Goal: Use online tool/utility: Use online tool/utility

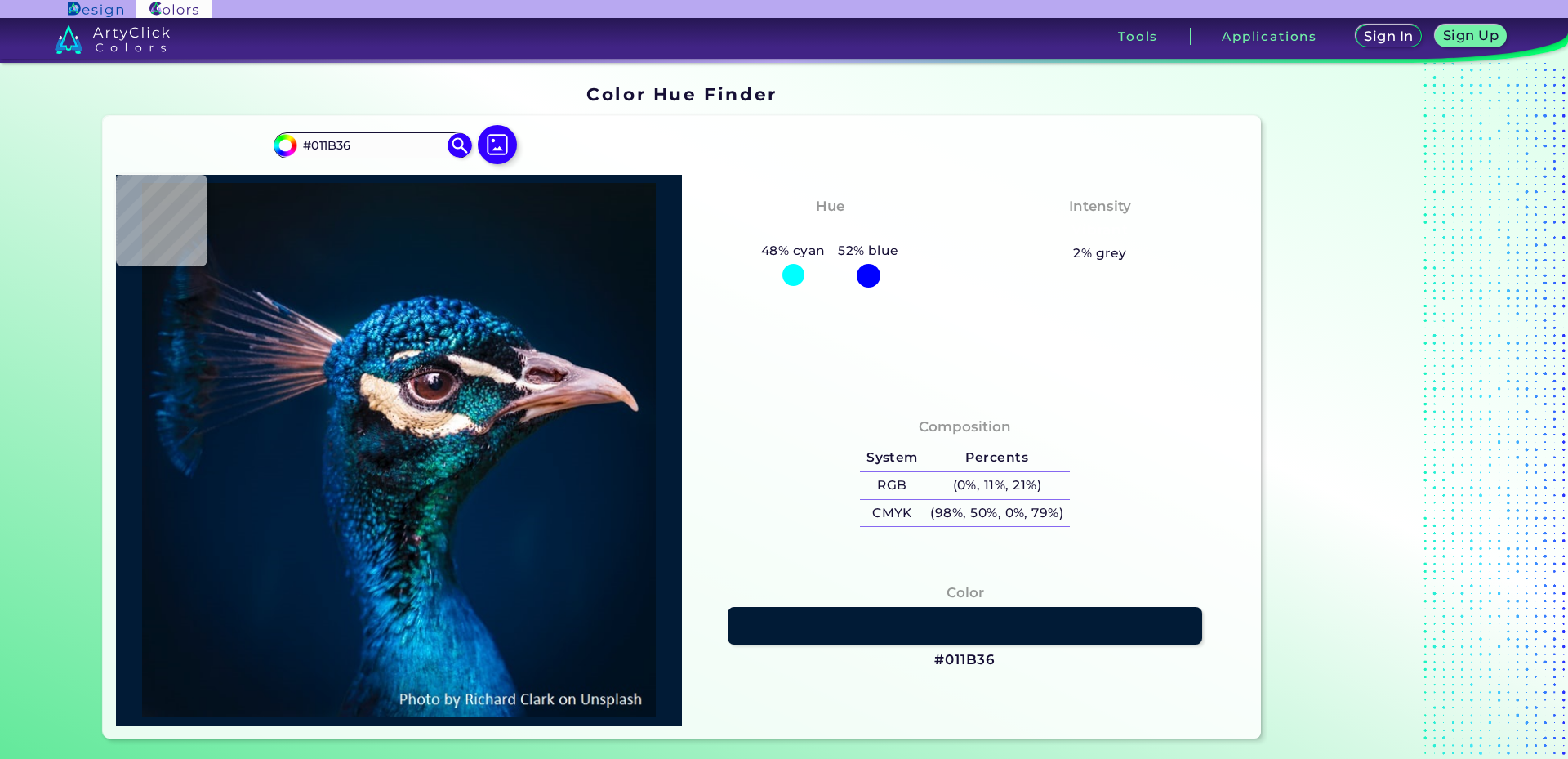
type input "#001b37"
type input "#001B37"
type input "#011a38"
type input "#011A38"
type input "#001a35"
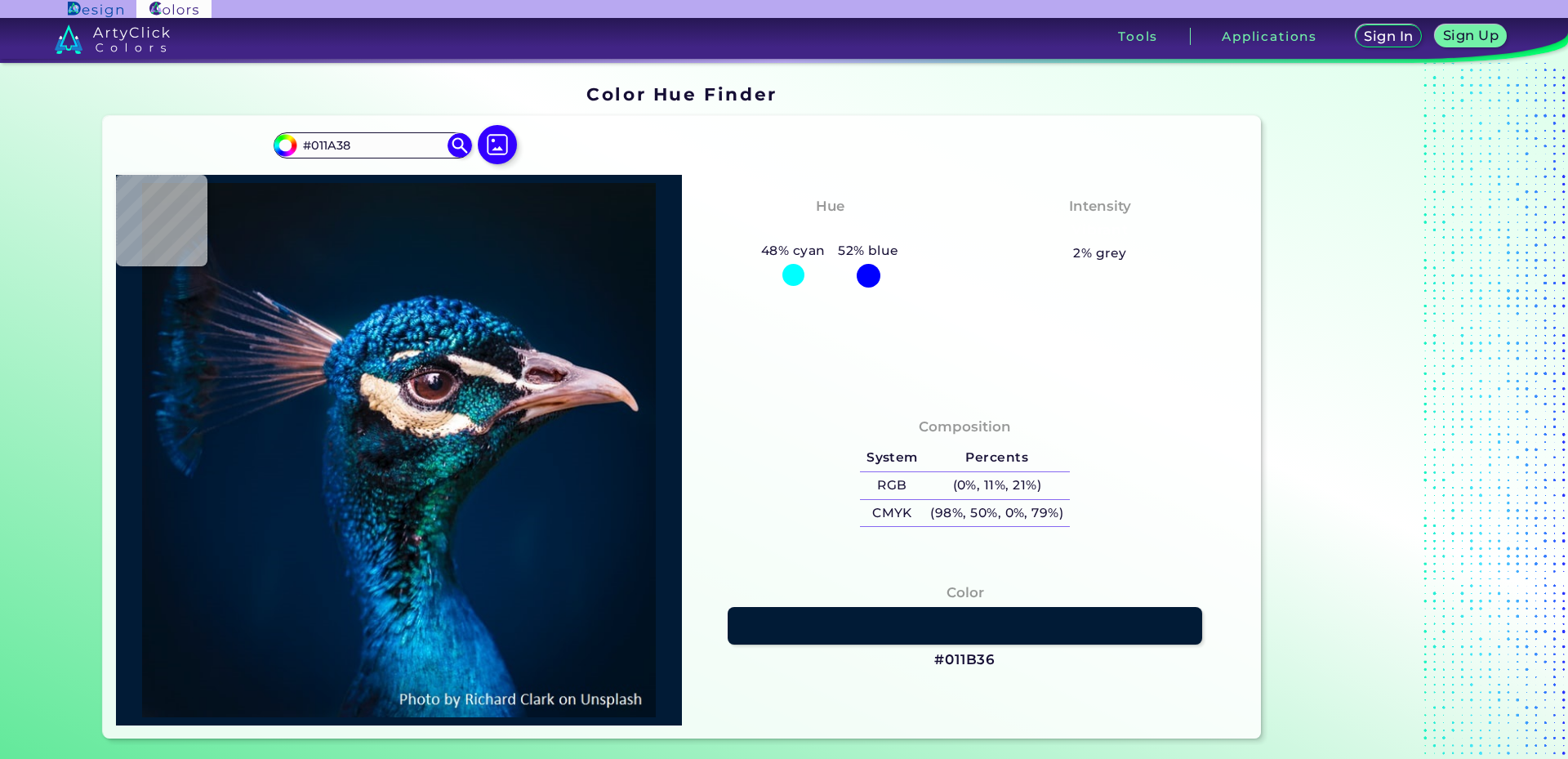
type input "#001A35"
type input "#0a1f3a"
type input "#0A1F3A"
type input "#061d37"
type input "#061D37"
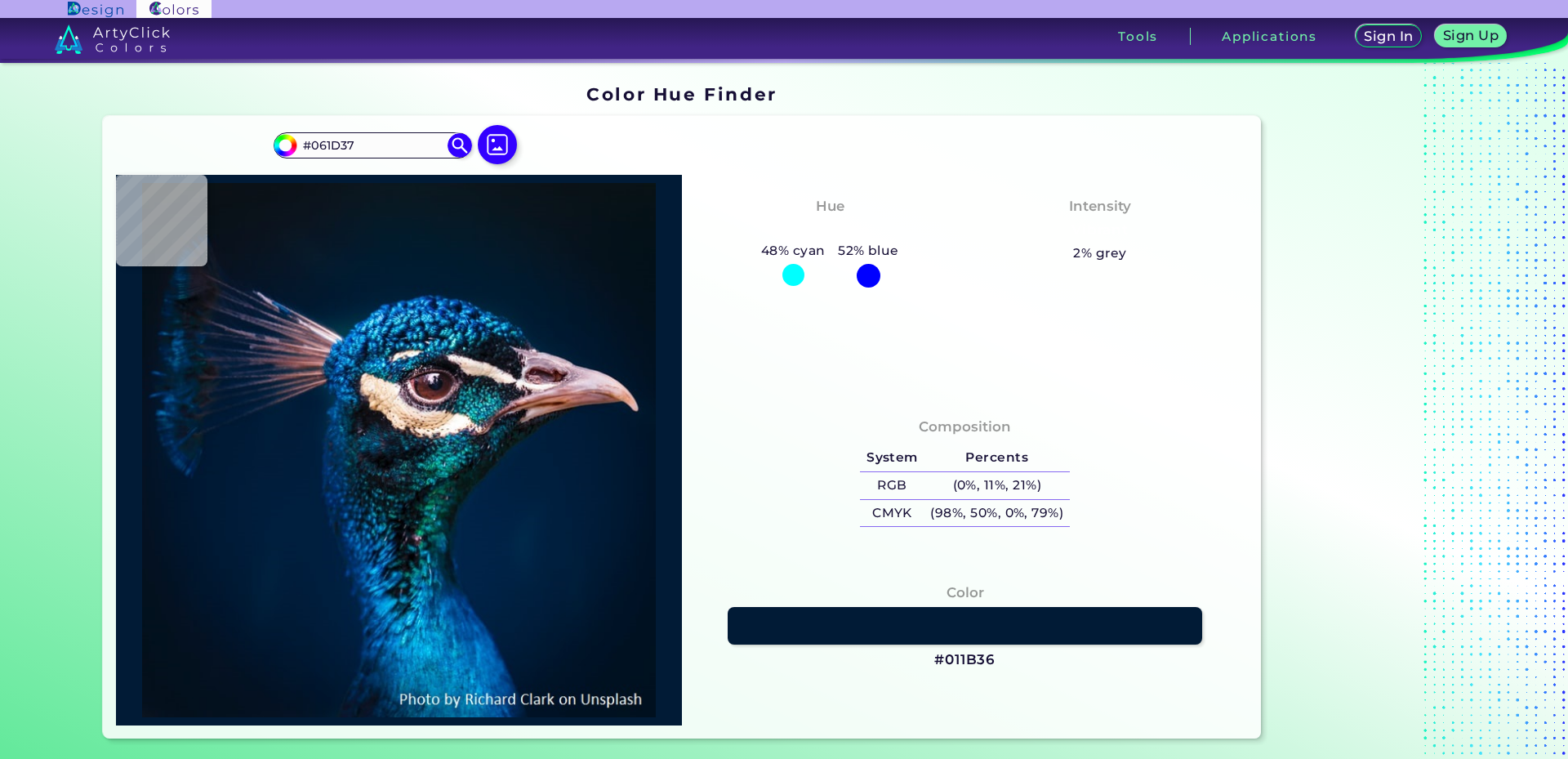
type input "#0c203b"
type input "#0C203B"
type input "#102544"
type input "#1c2844"
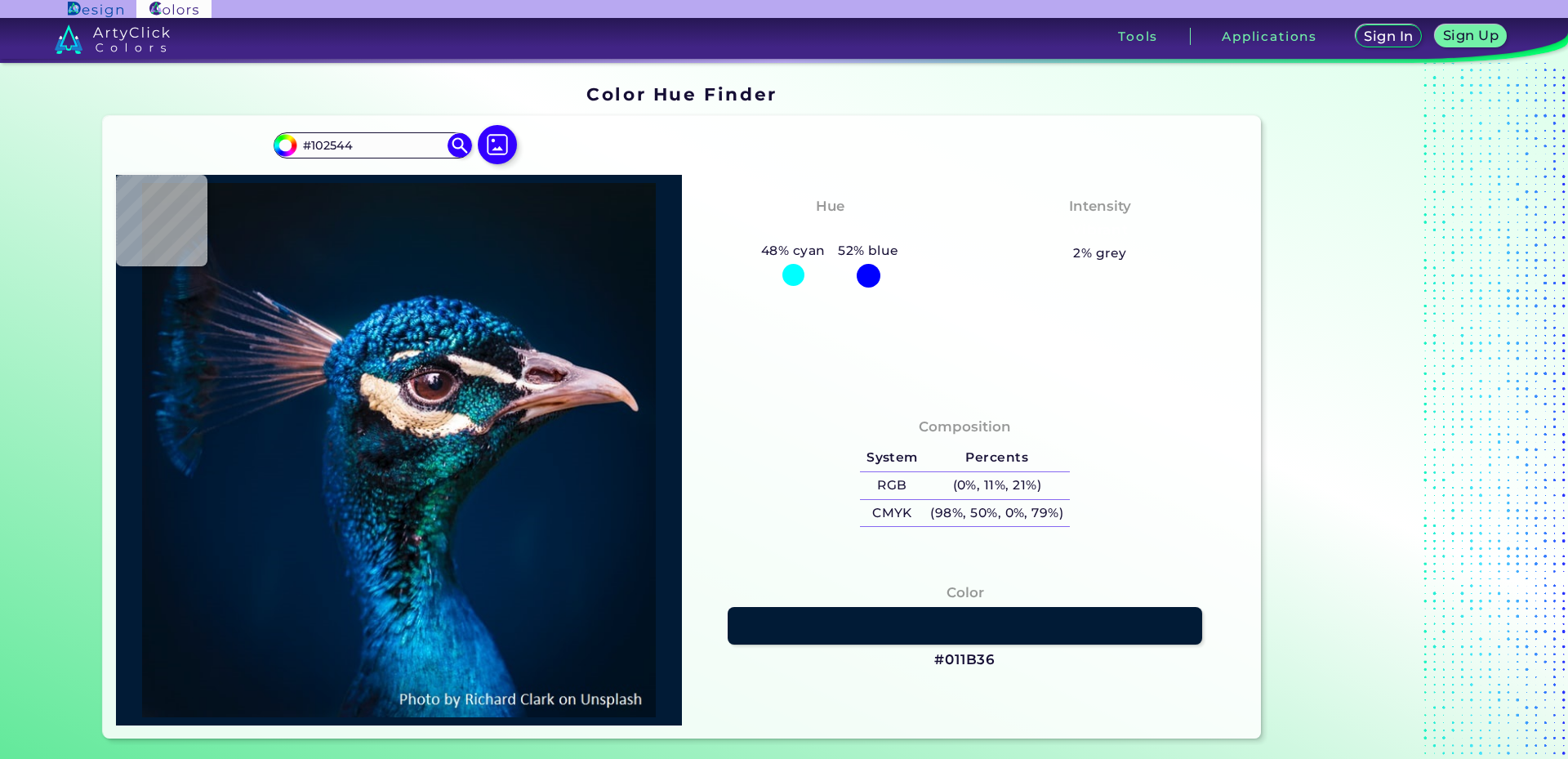
type input "#1C2844"
type input "#0a1b35"
type input "#0A1B35"
type input "#3e4360"
type input "#3E4360"
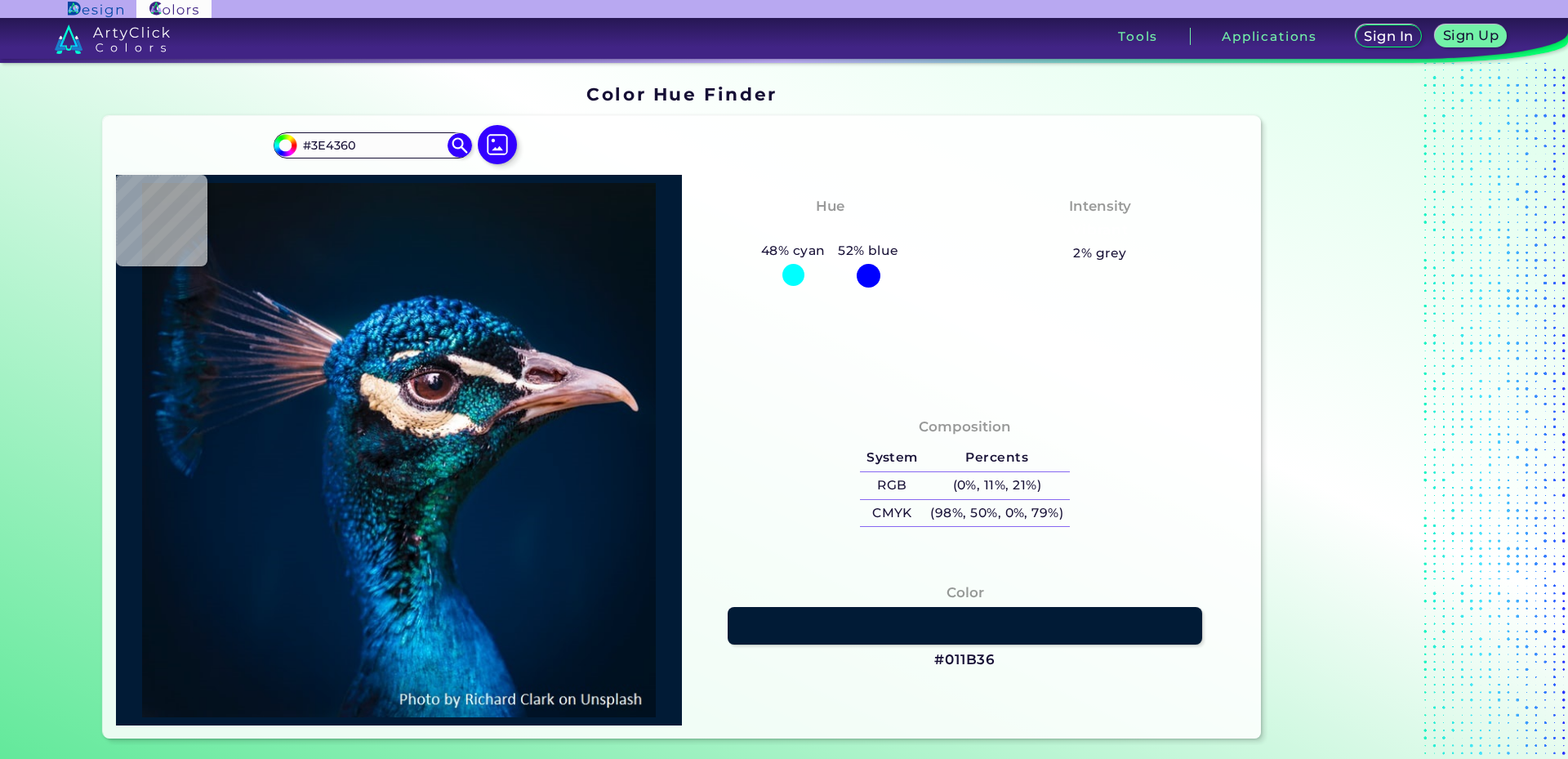
type input "#0e1d36"
type input "#0E1D36"
type input "#383754"
type input "#041836"
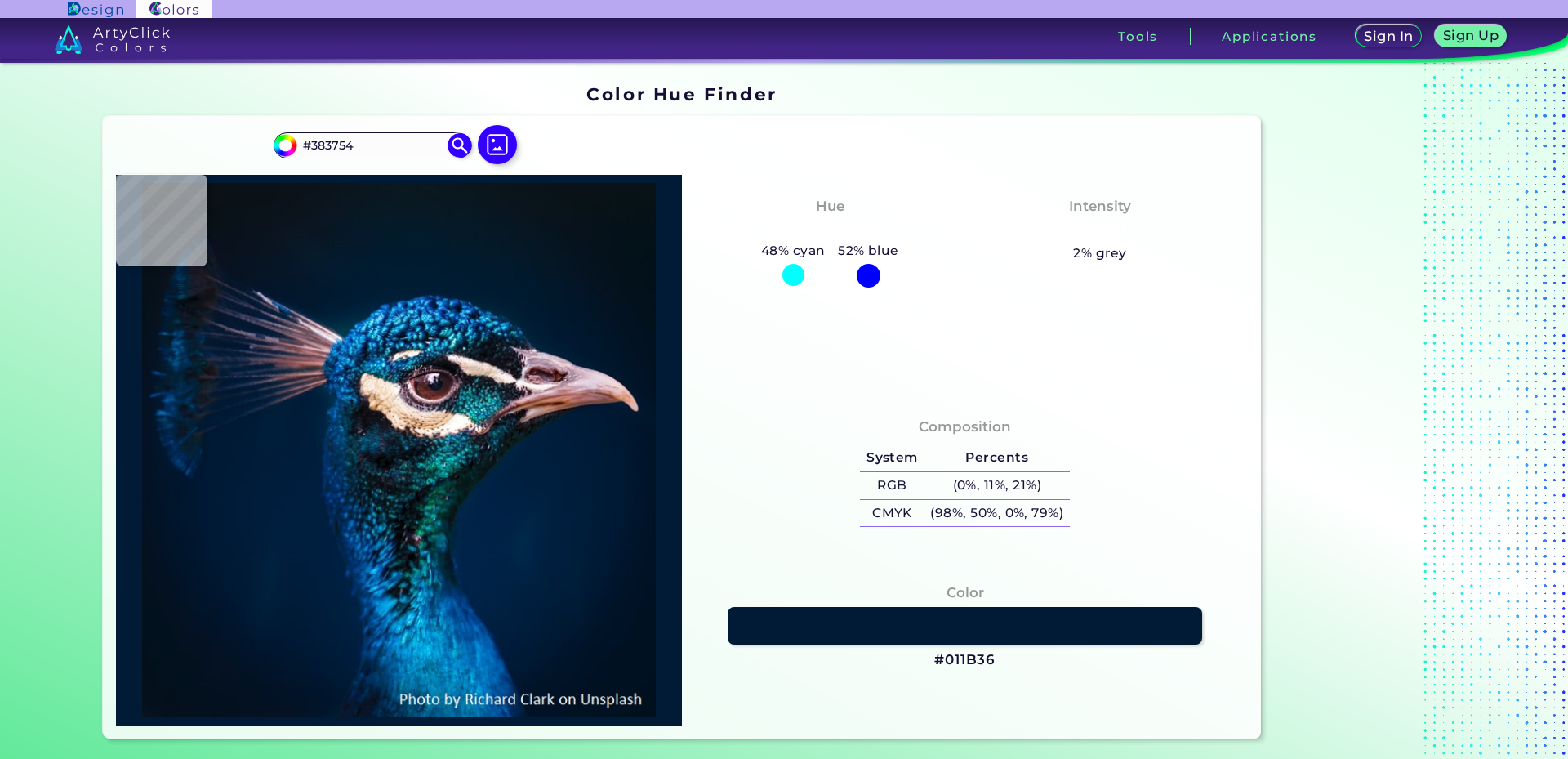
type input "#041836"
type input "#00192f"
type input "#00192F"
type input "#031a2f"
type input "#031A2F"
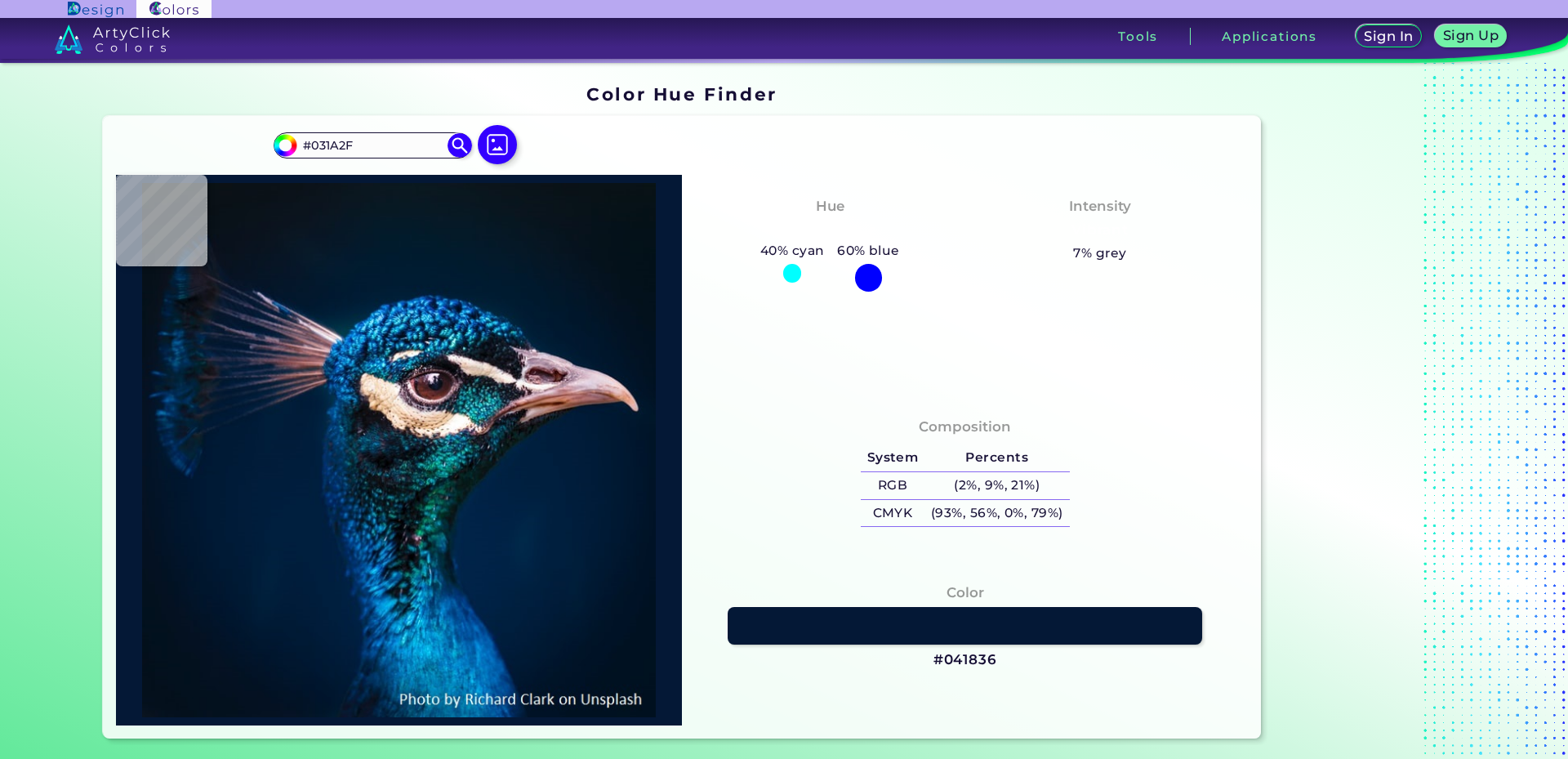
type input "#101d32"
type input "#101D32"
type input "#1f293e"
type input "#1F293E"
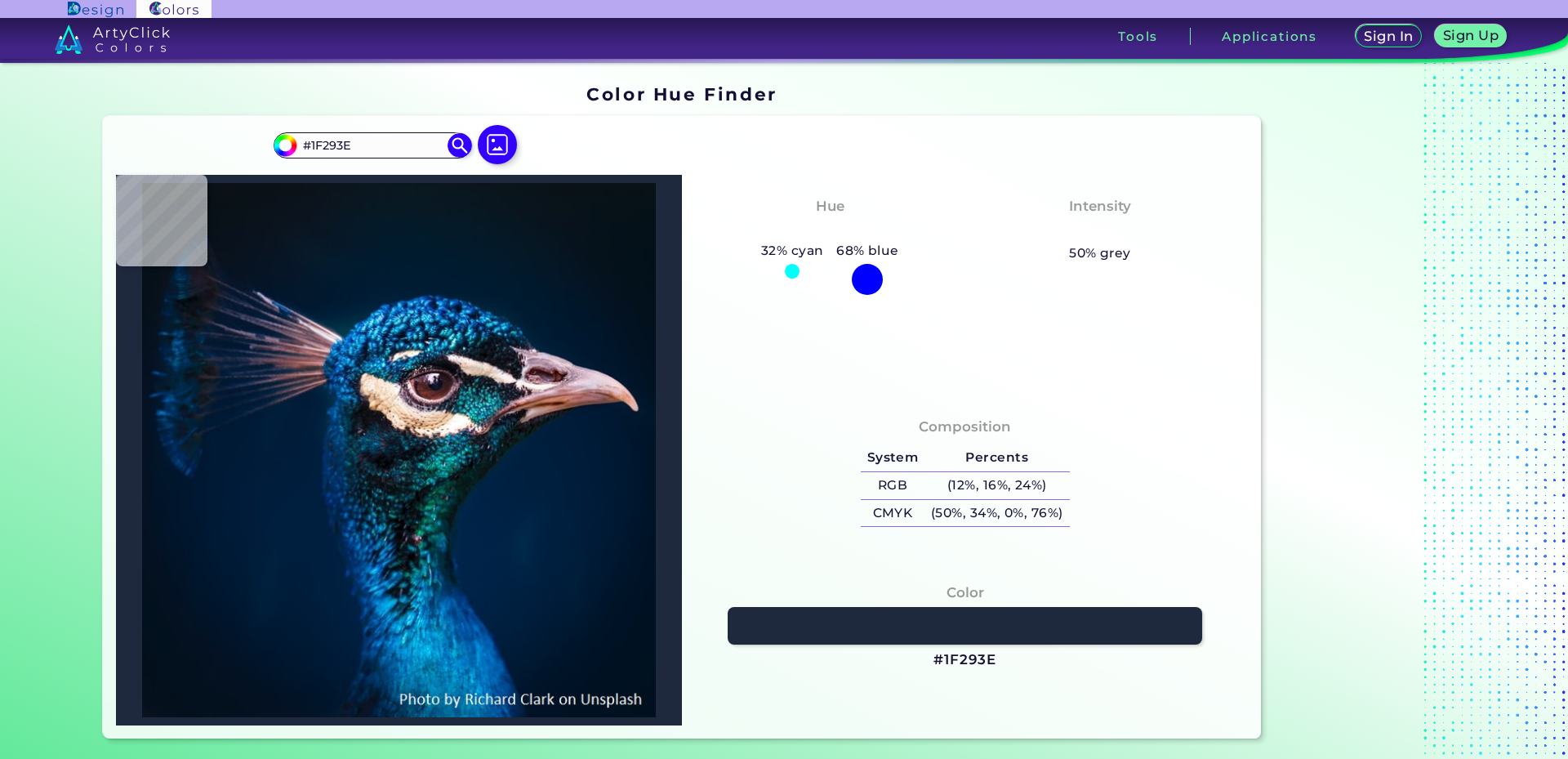
type input "#01172e"
type input "#01172E"
type input "#0a1a30"
type input "#0A1A30"
type input "#34324a"
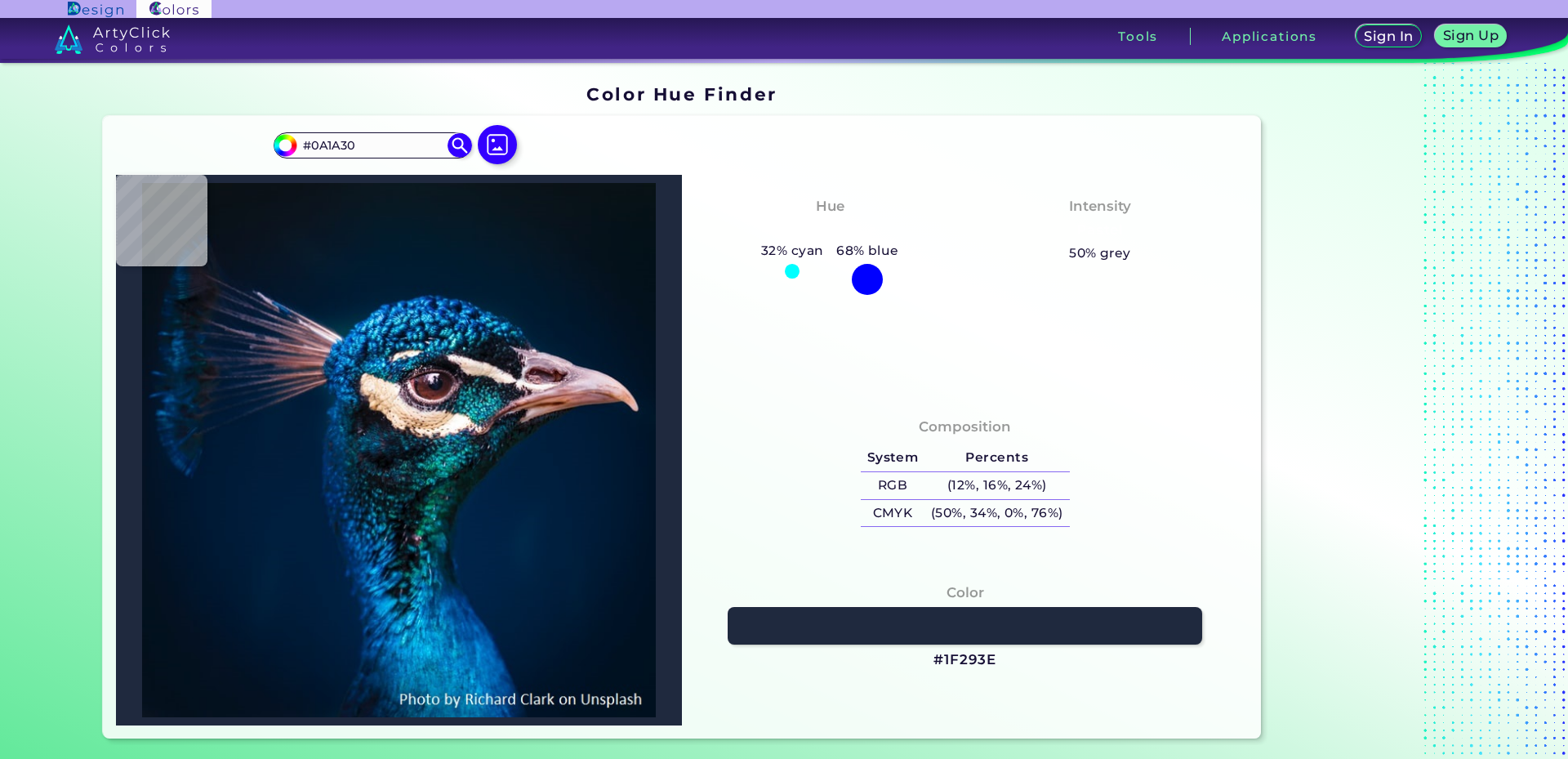
type input "#34324A"
type input "#051b3a"
type input "#051B3A"
type input "#0e1a35"
type input "#0E1A35"
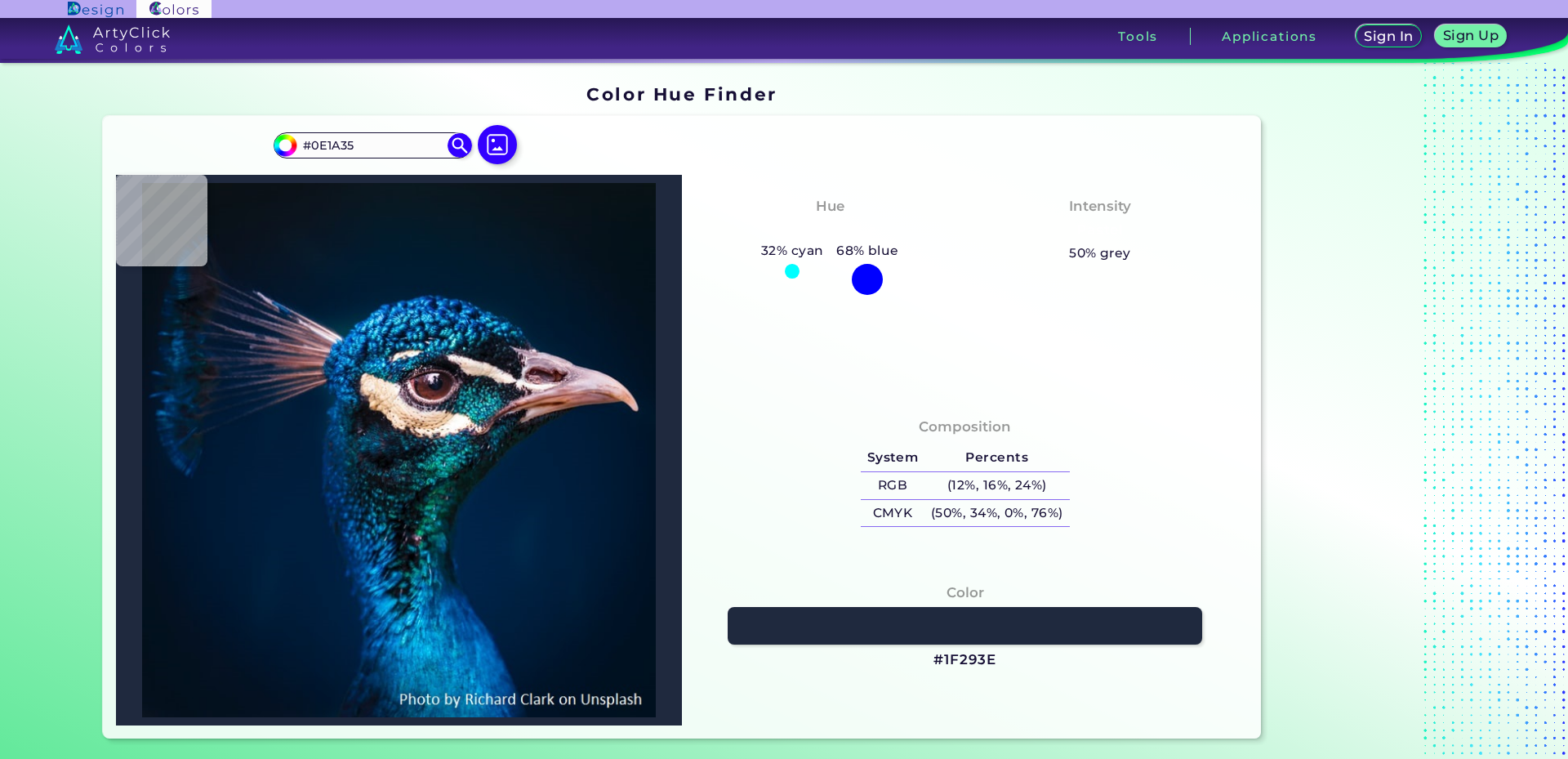
type input "#031730"
type input "#04162a"
type input "#04162A"
type input "#071629"
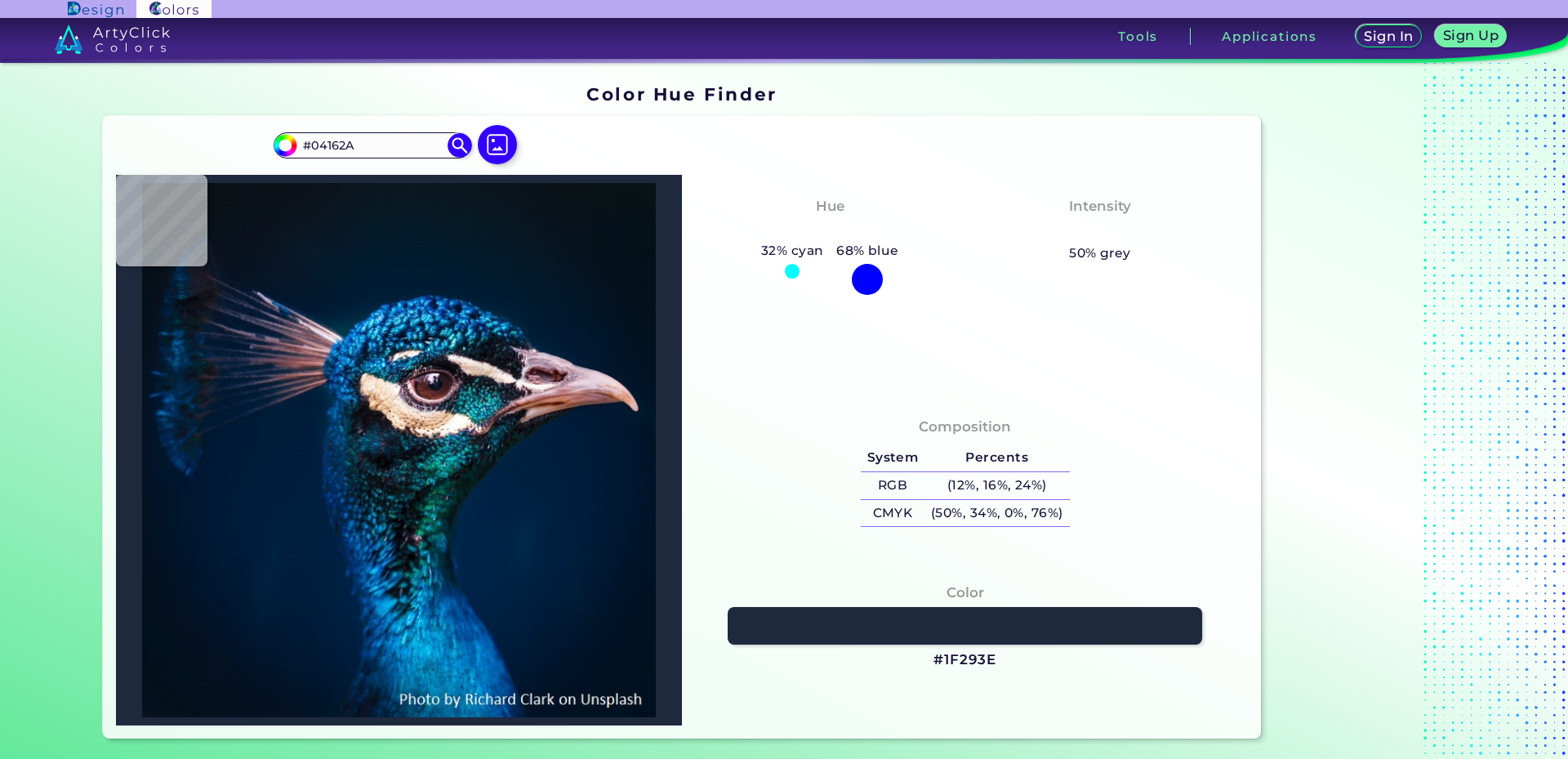
type input "#071629"
type input "#071a29"
type input "#071A29"
type input "#091626"
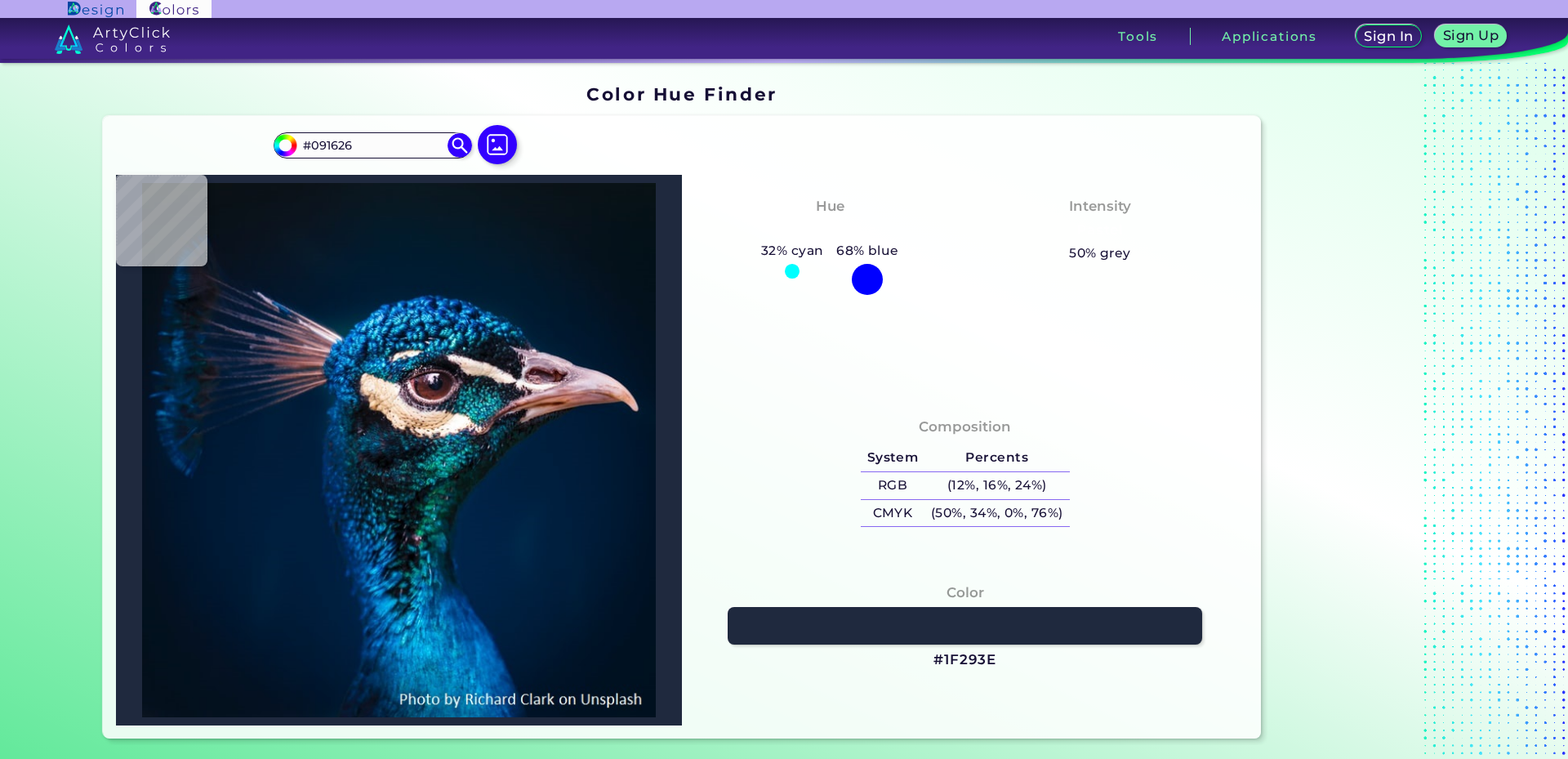
type input "#081621"
type input "#0a1720"
type input "#0A1720"
type input "#0a171f"
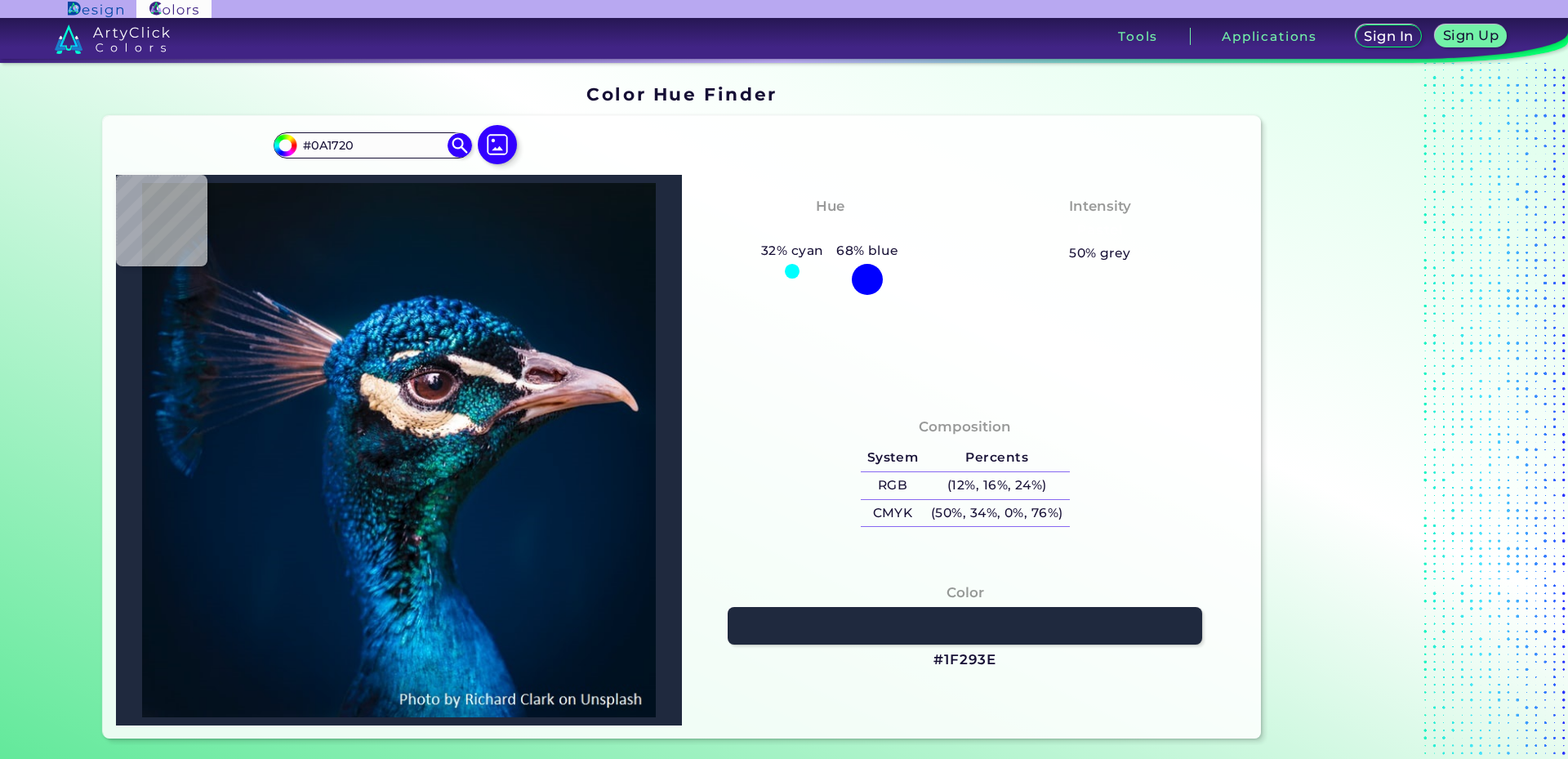
type input "#0A171F"
type input "#0c161f"
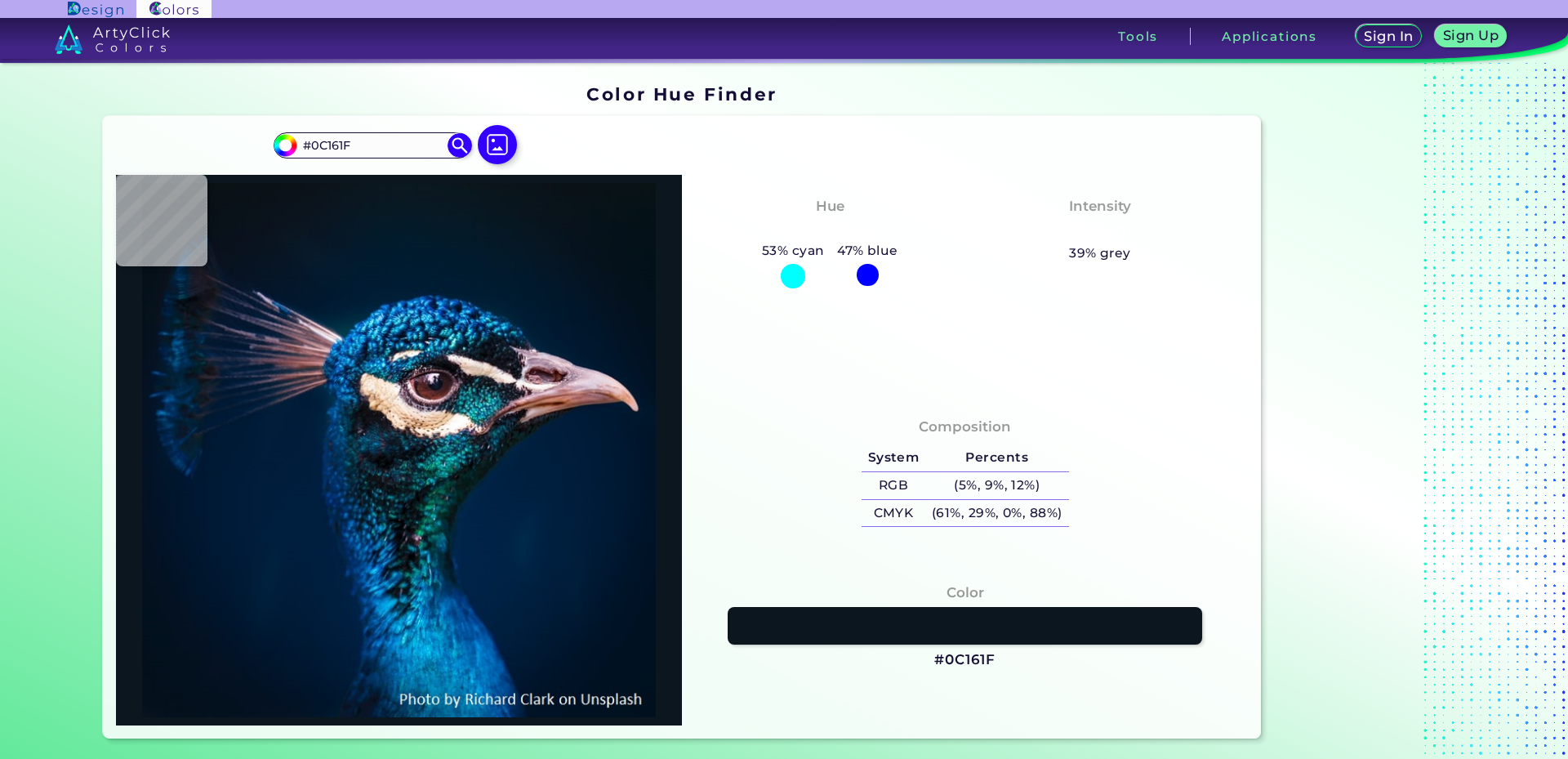
drag, startPoint x: 292, startPoint y: 154, endPoint x: 191, endPoint y: 154, distance: 101.0
click at [191, 154] on div "#0c161f #0C161F Acadia ◉ Acid Green ◉ Aero Blue ◉ Alabaster ◉ Albescent White ◉…" at bounding box center [682, 427] width 1159 height 622
paste input "476159"
type input "#476159"
click at [457, 144] on img at bounding box center [460, 146] width 29 height 29
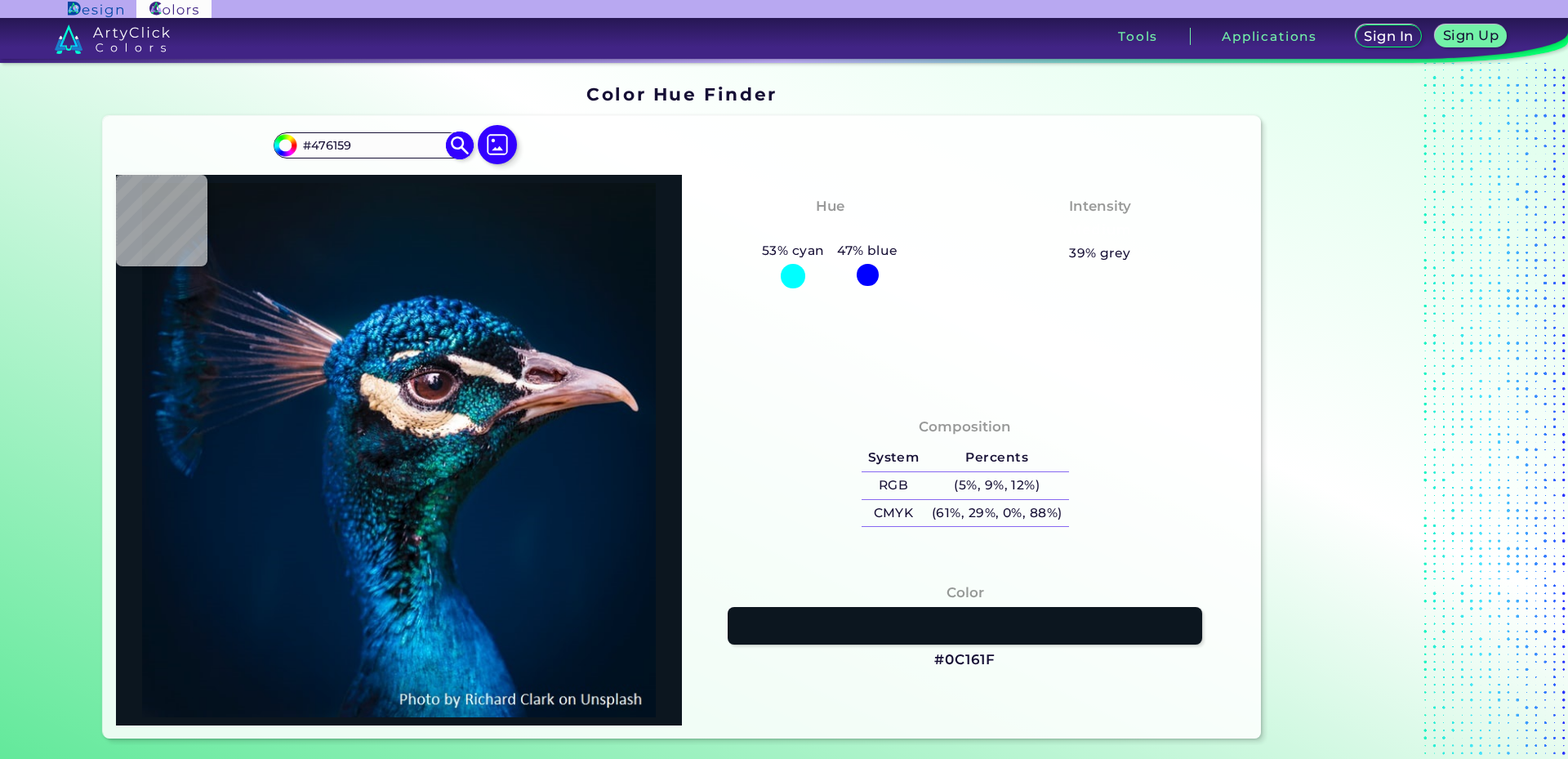
type input "#476159"
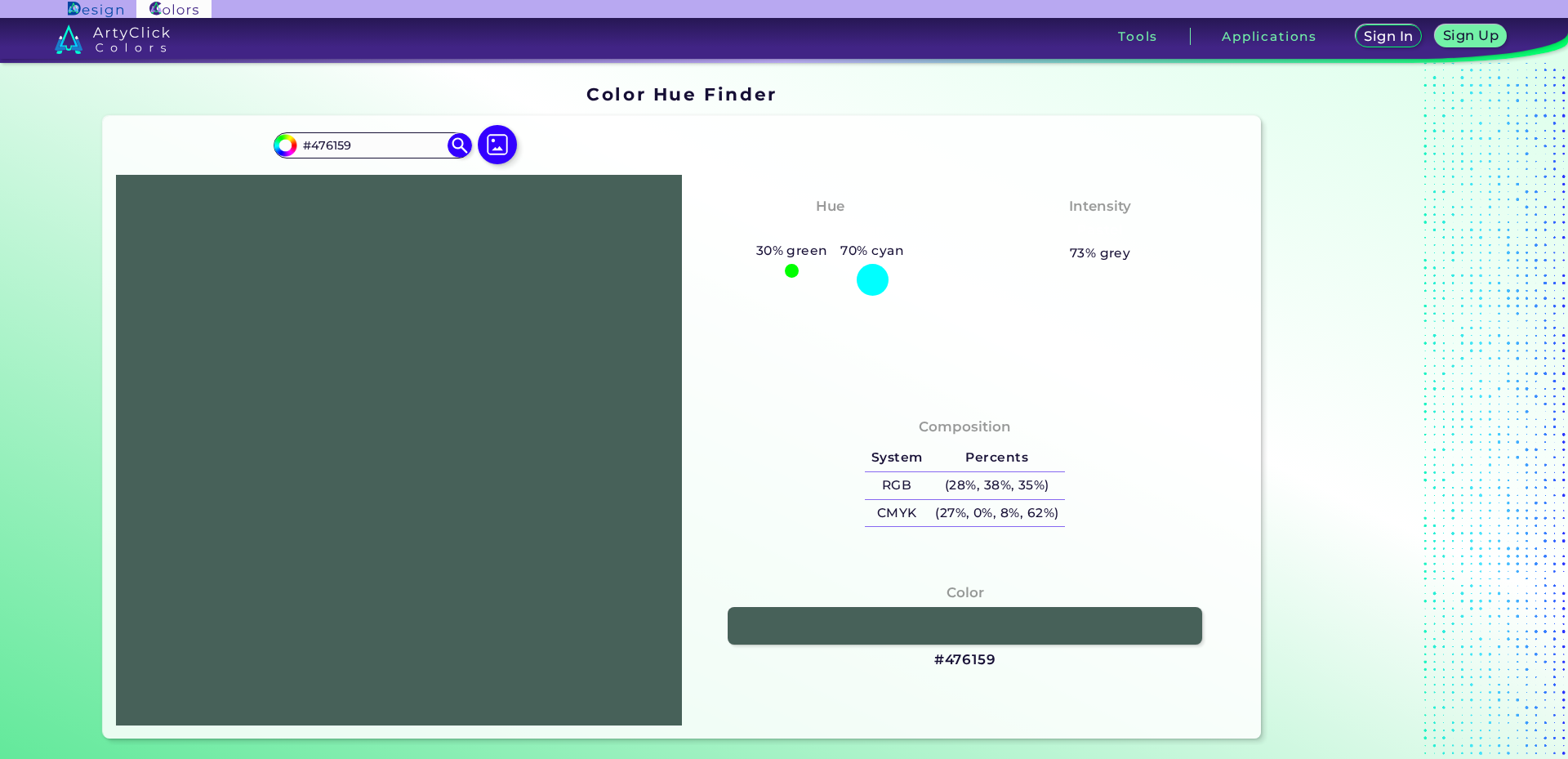
scroll to position [82, 0]
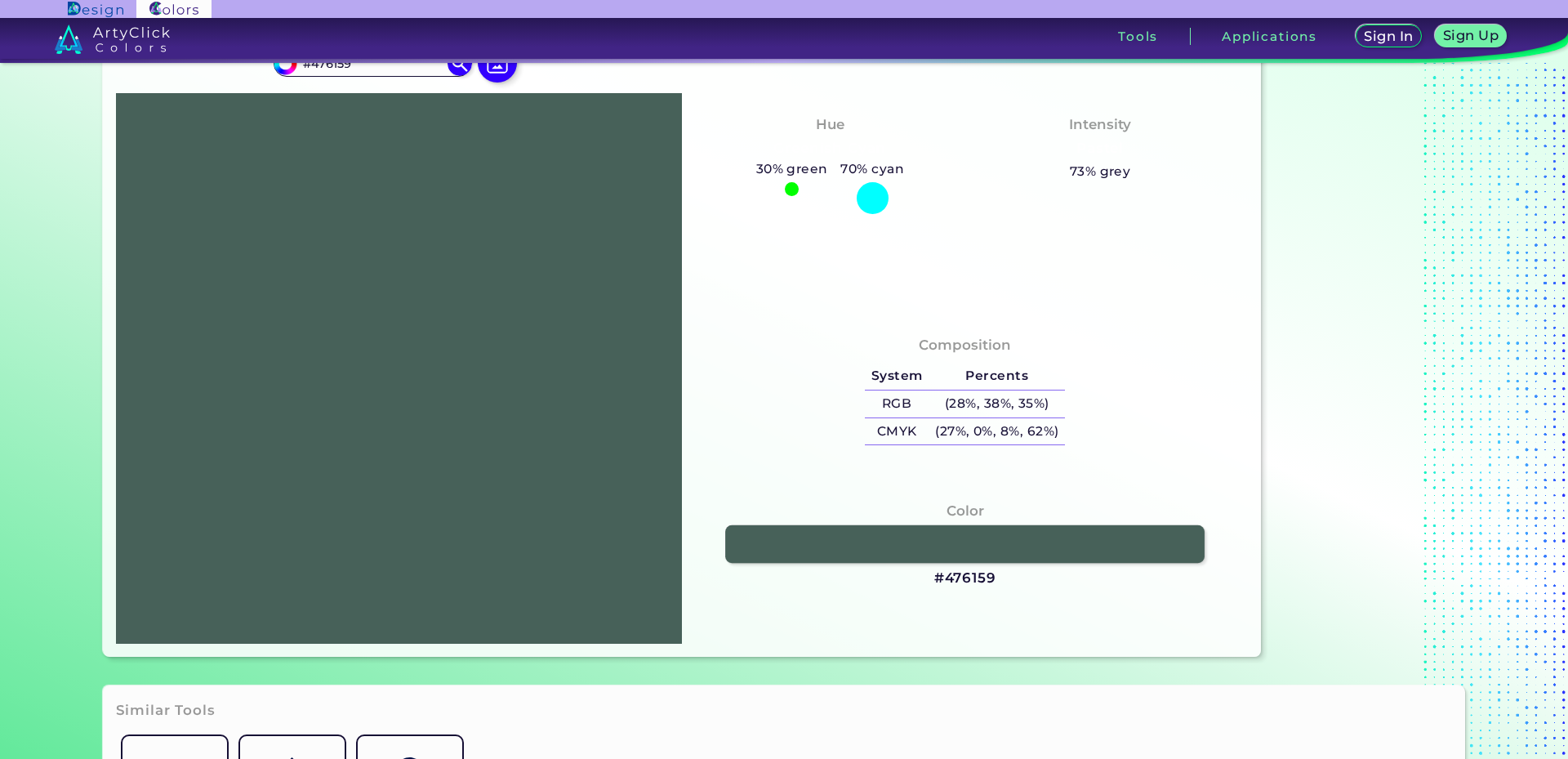
click at [1000, 544] on link at bounding box center [965, 543] width 480 height 38
